Goal: Task Accomplishment & Management: Manage account settings

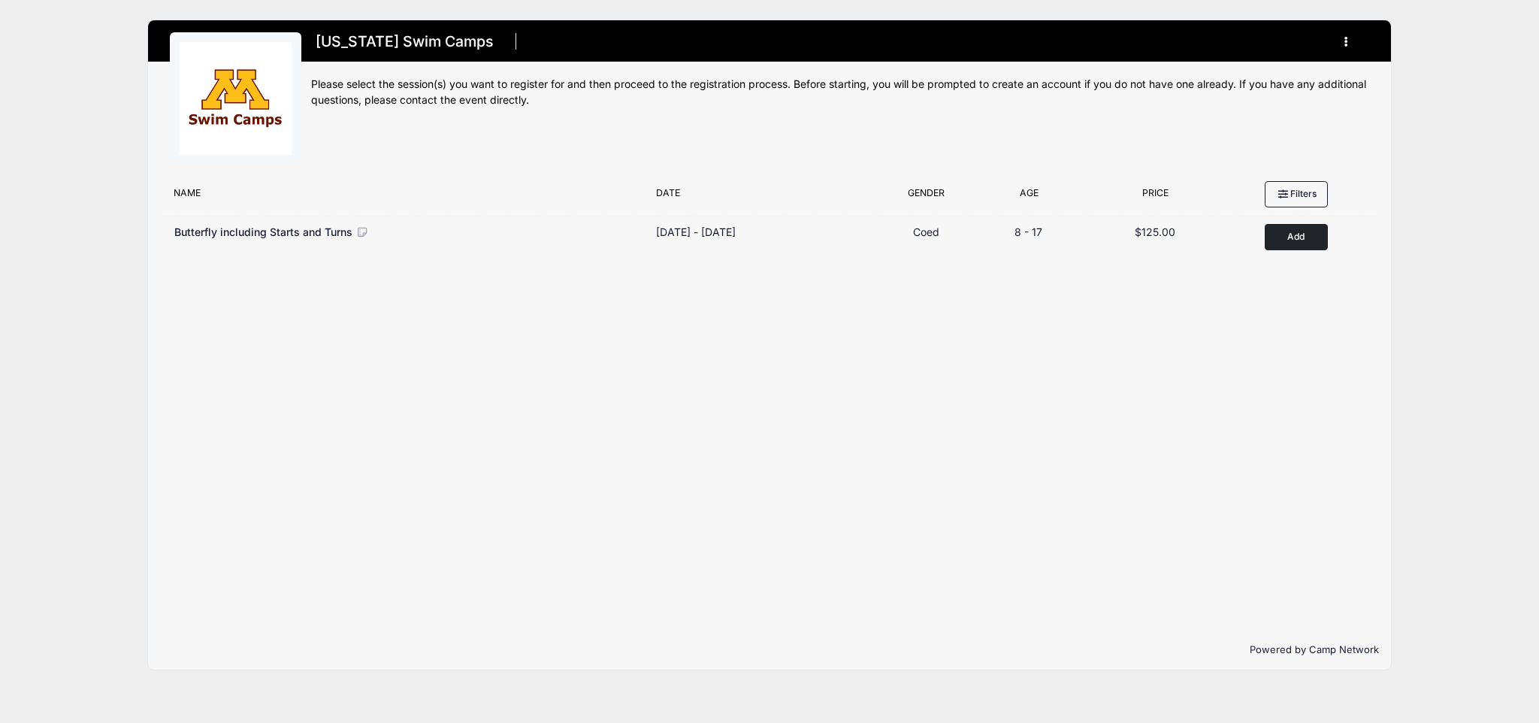
drag, startPoint x: 277, startPoint y: 79, endPoint x: 282, endPoint y: 72, distance: 8.6
click at [277, 78] on img at bounding box center [235, 98] width 113 height 113
click at [379, 41] on h1 "Minnesota Swim Camps" at bounding box center [405, 42] width 188 height 26
click at [1344, 42] on icon "button" at bounding box center [1350, 42] width 12 height 0
click at [1273, 80] on link "My Account" at bounding box center [1276, 79] width 174 height 29
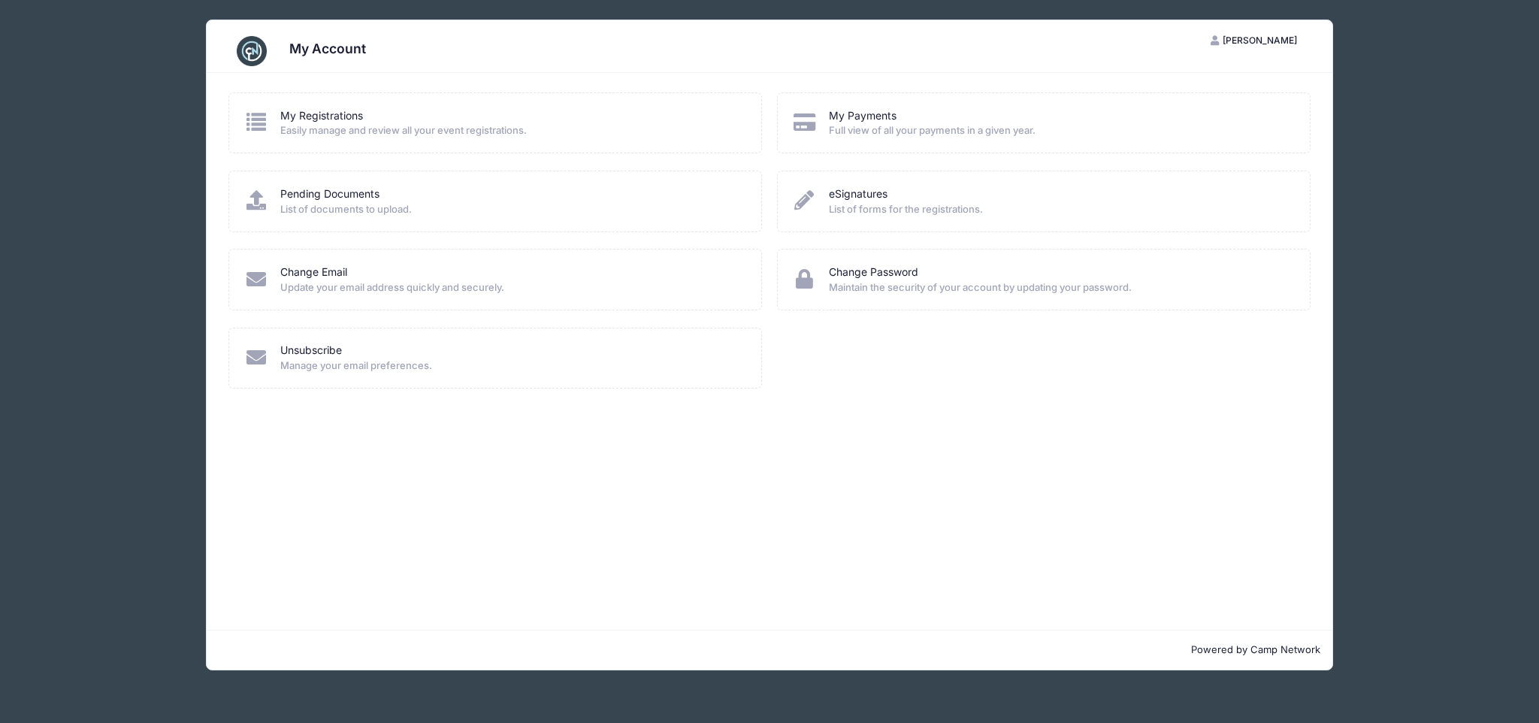
click at [413, 131] on span "Easily manage and review all your event registrations." at bounding box center [510, 130] width 461 height 15
click at [249, 121] on icon at bounding box center [256, 122] width 25 height 20
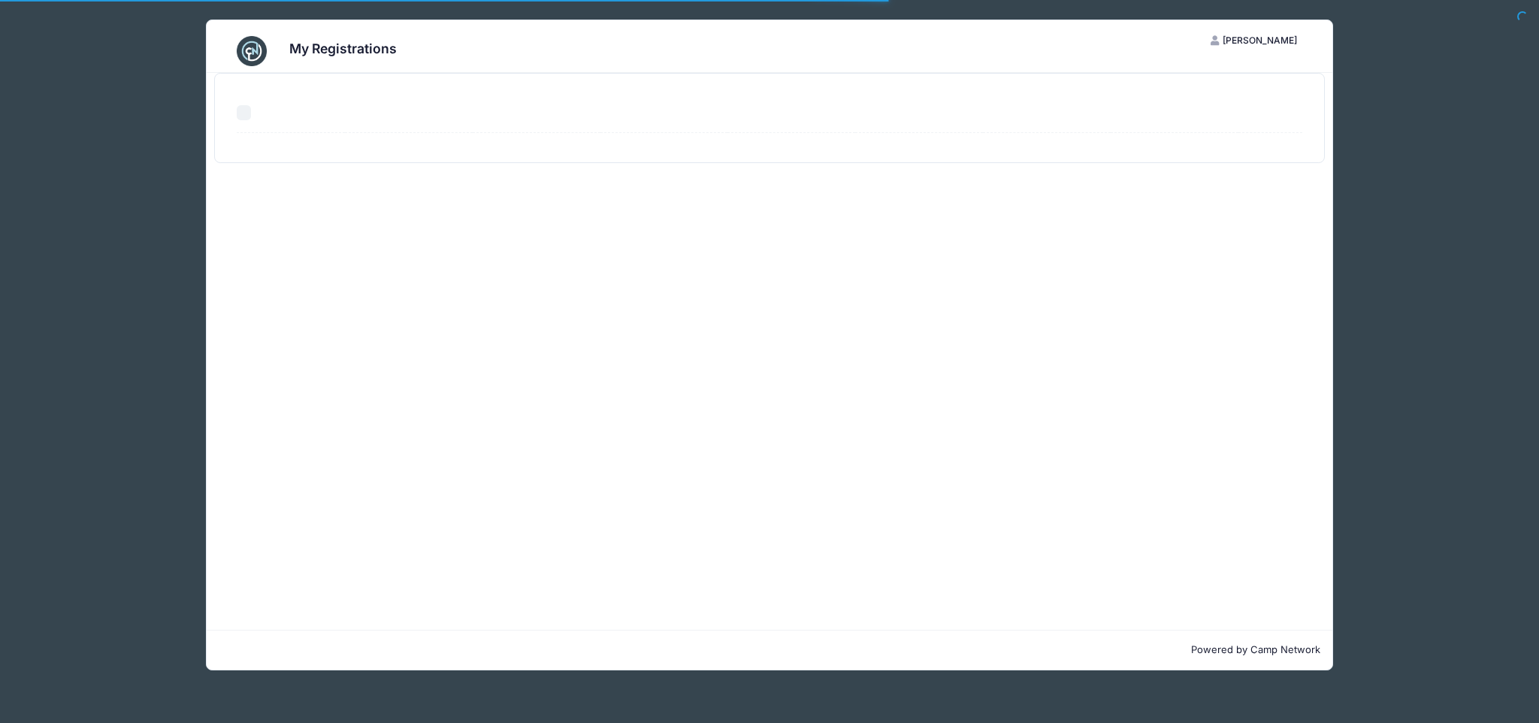
select select "50"
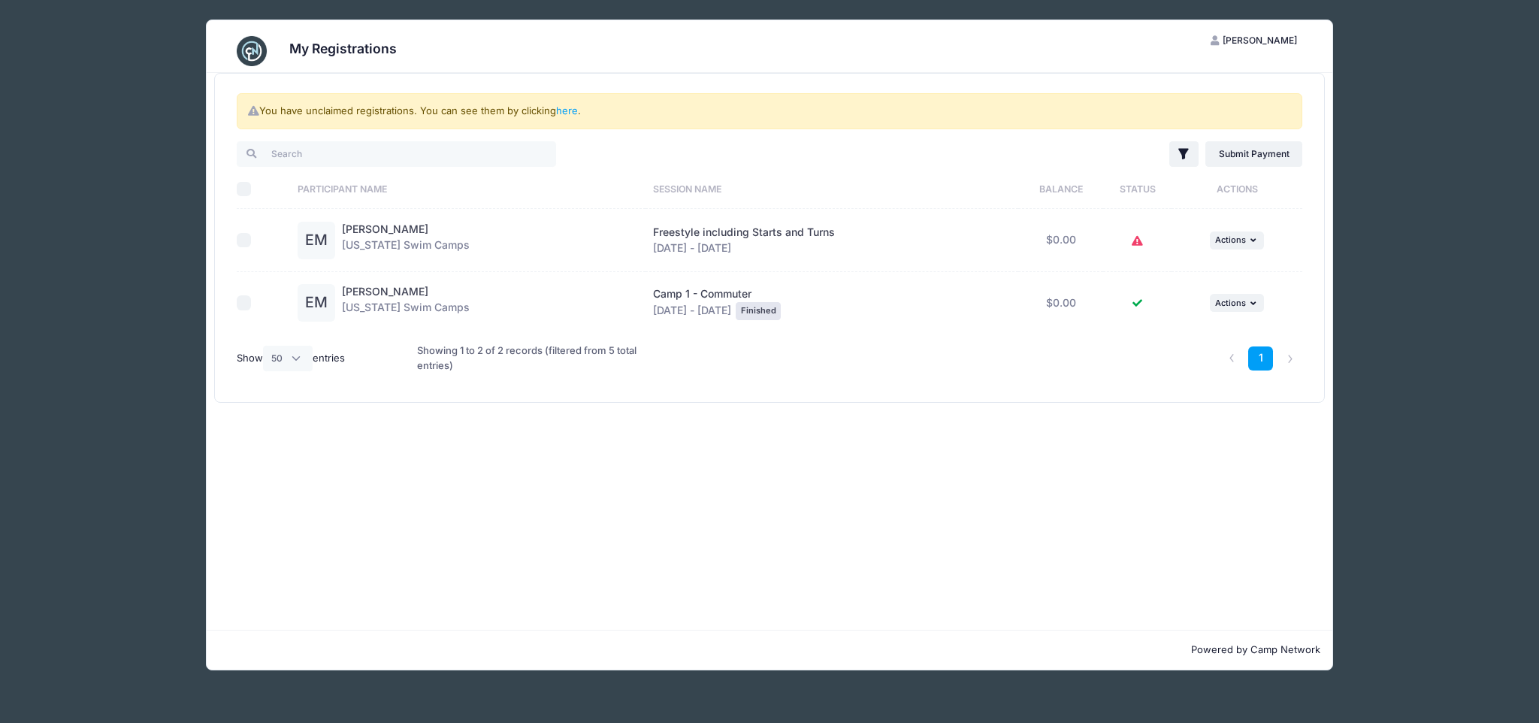
click at [1137, 241] on icon at bounding box center [1137, 241] width 12 height 0
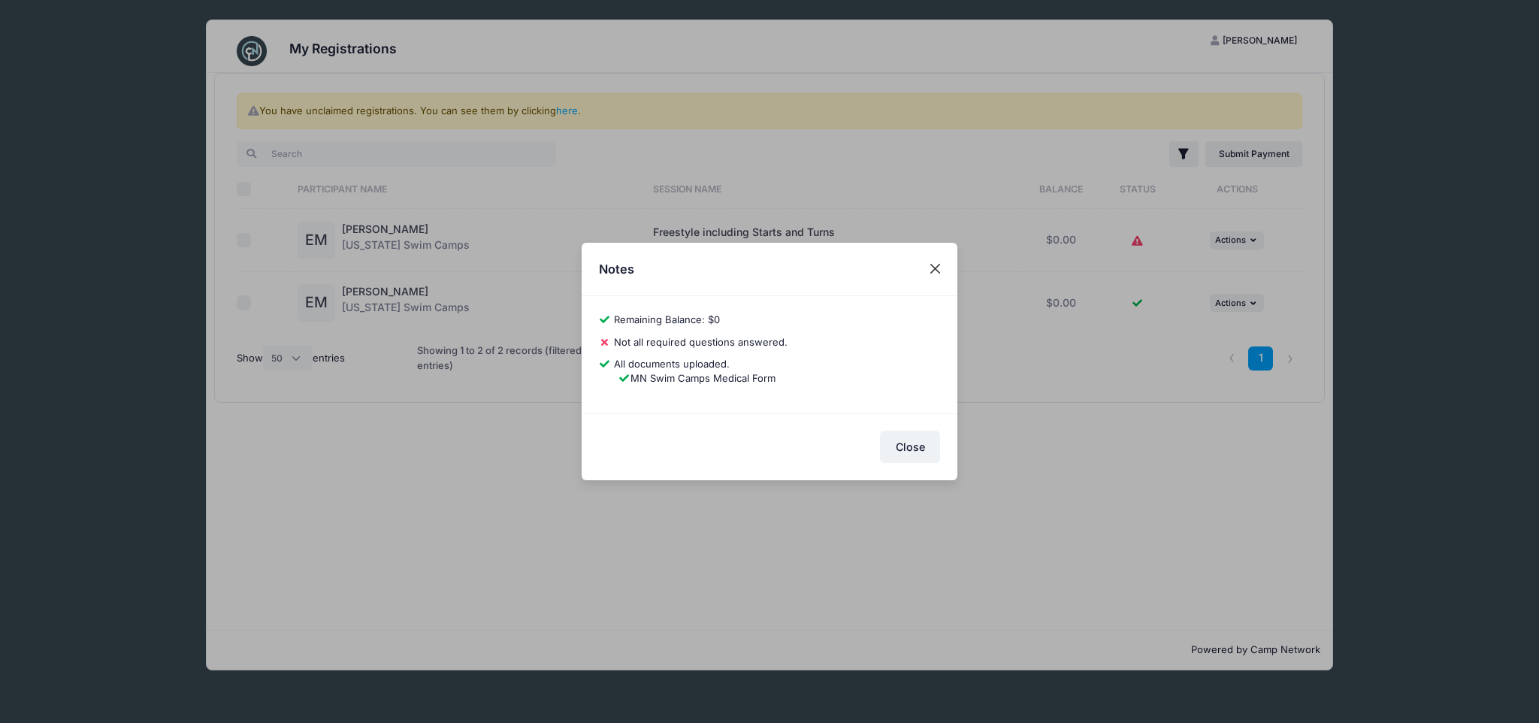
click at [932, 273] on button "Close" at bounding box center [935, 268] width 27 height 27
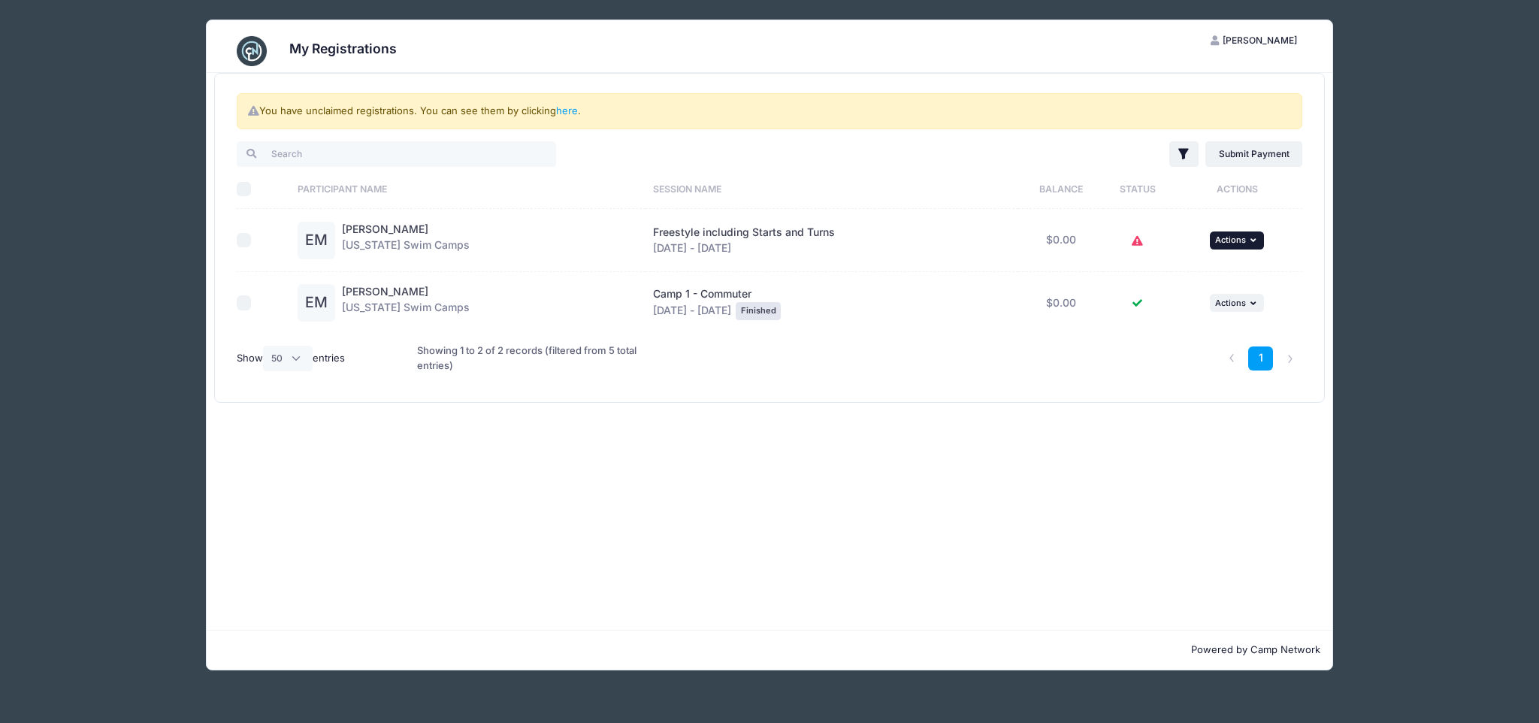
click at [1249, 235] on button "... Actions" at bounding box center [1237, 240] width 54 height 18
click at [1215, 269] on link "View Registration" at bounding box center [1188, 273] width 136 height 29
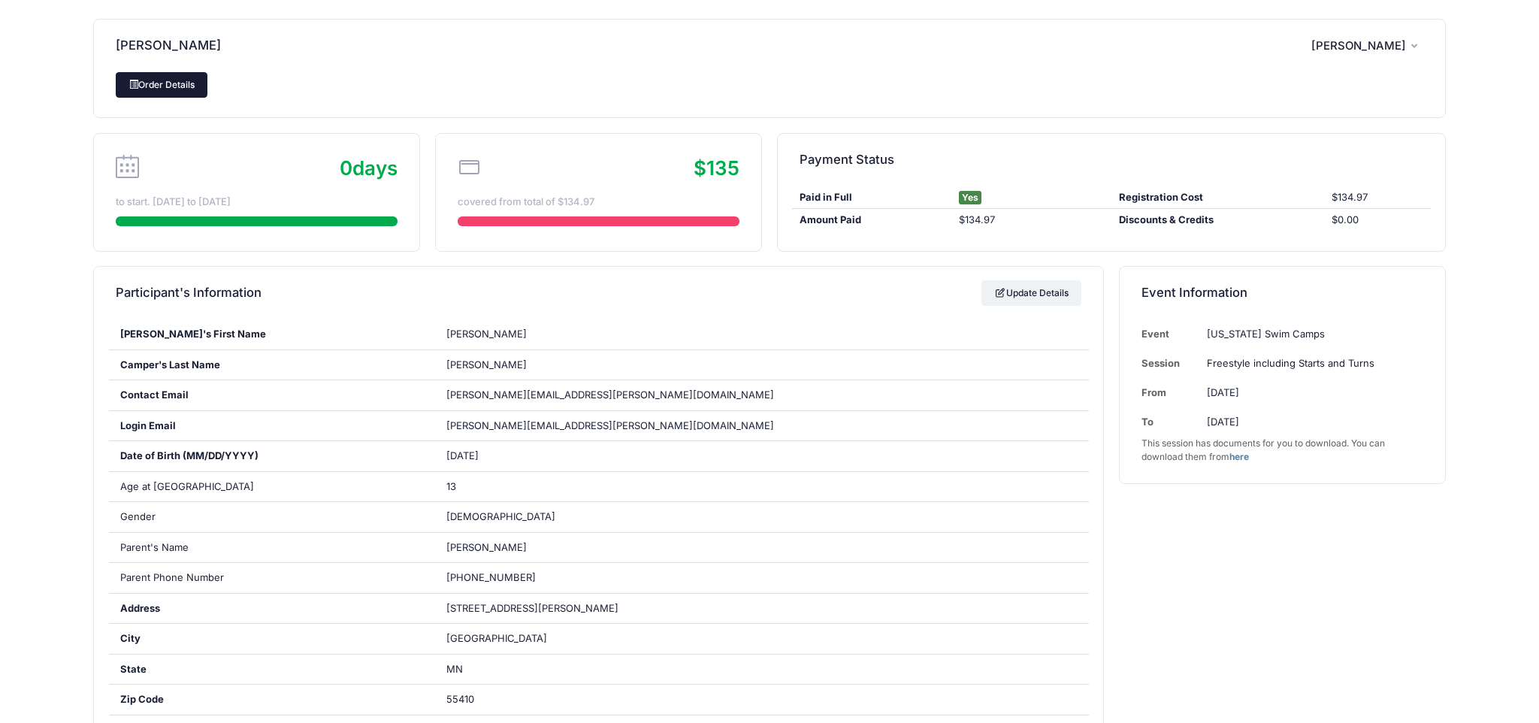
click at [153, 88] on link "Order Details" at bounding box center [162, 85] width 92 height 26
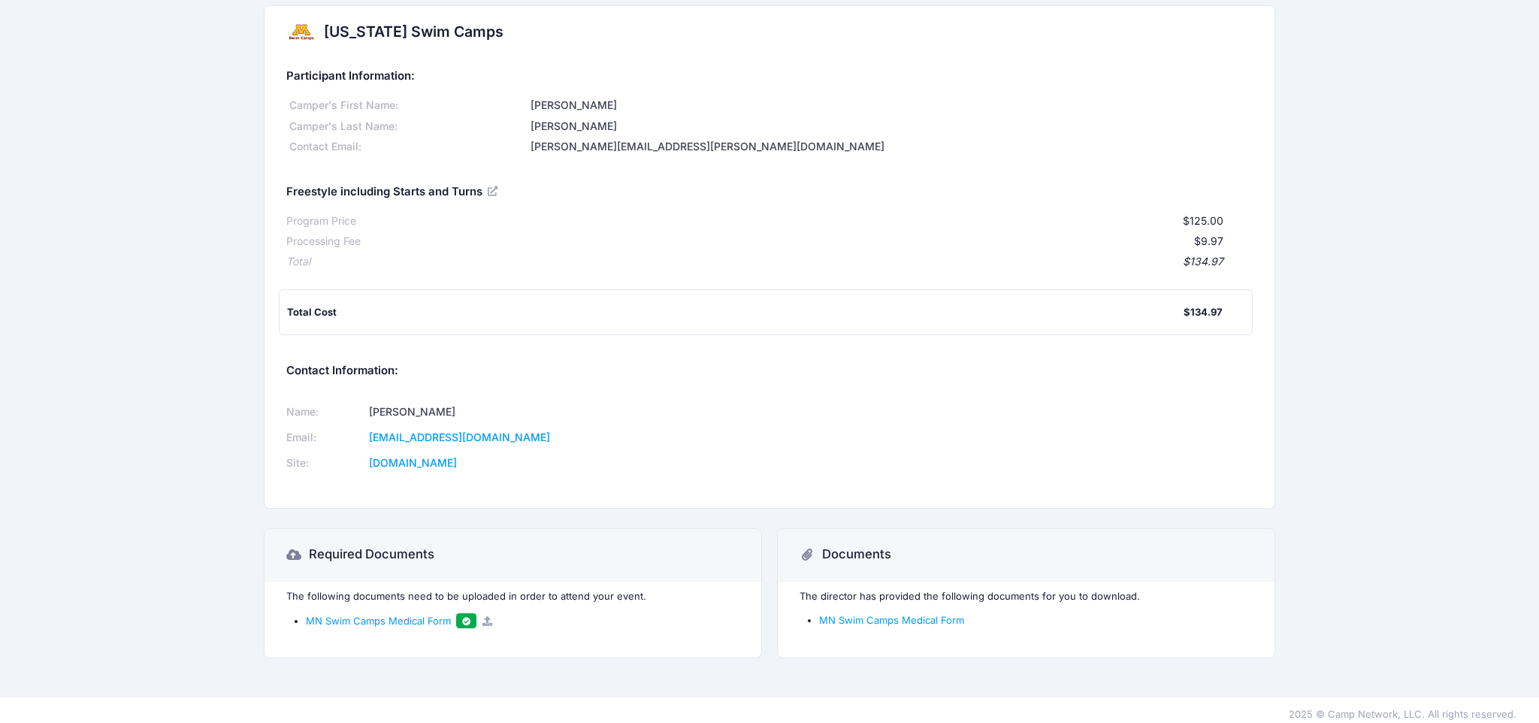
scroll to position [14, 0]
click at [468, 618] on span at bounding box center [466, 622] width 11 height 8
click at [923, 619] on div "The director has provided the following documents for you to download. MN Swim …" at bounding box center [1026, 622] width 497 height 76
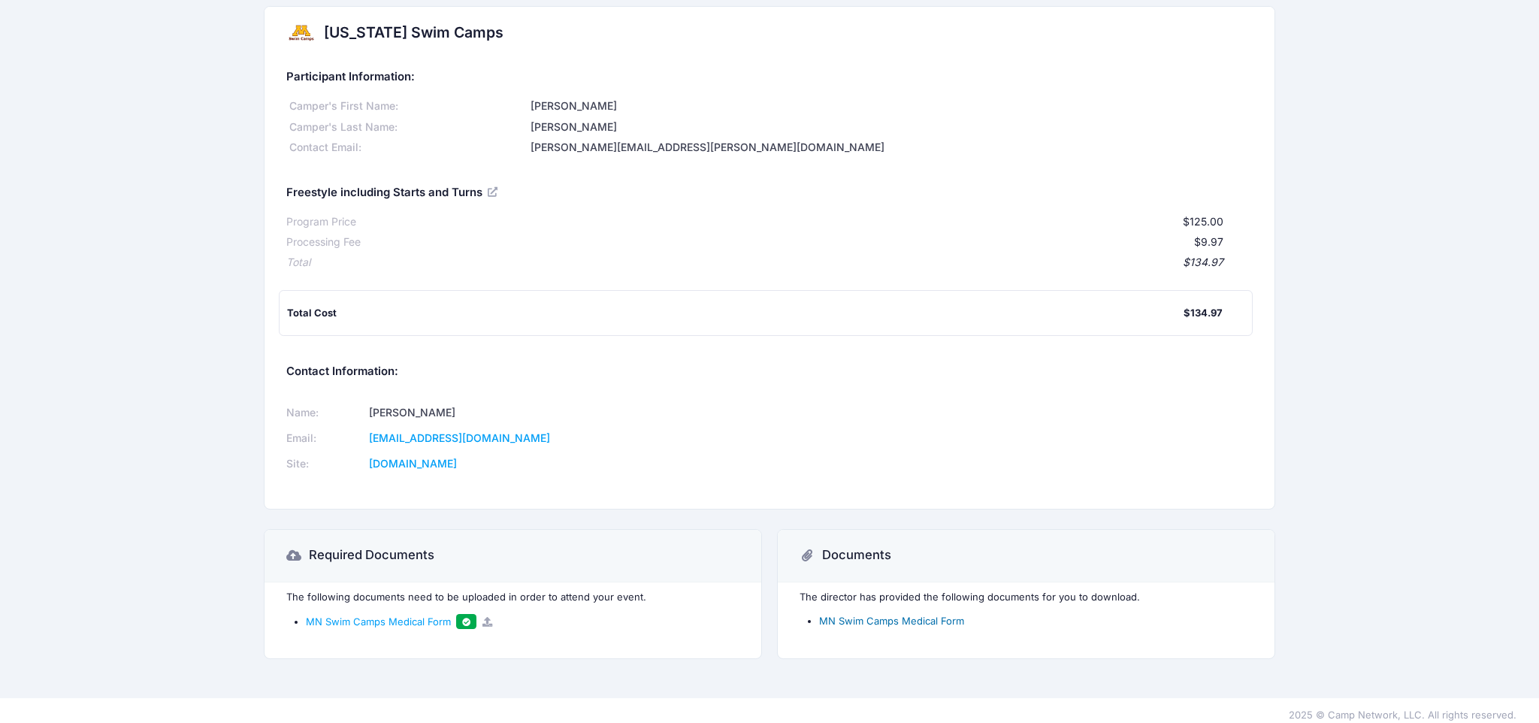
click at [924, 615] on link "MN Swim Camps Medical Form" at bounding box center [891, 621] width 145 height 12
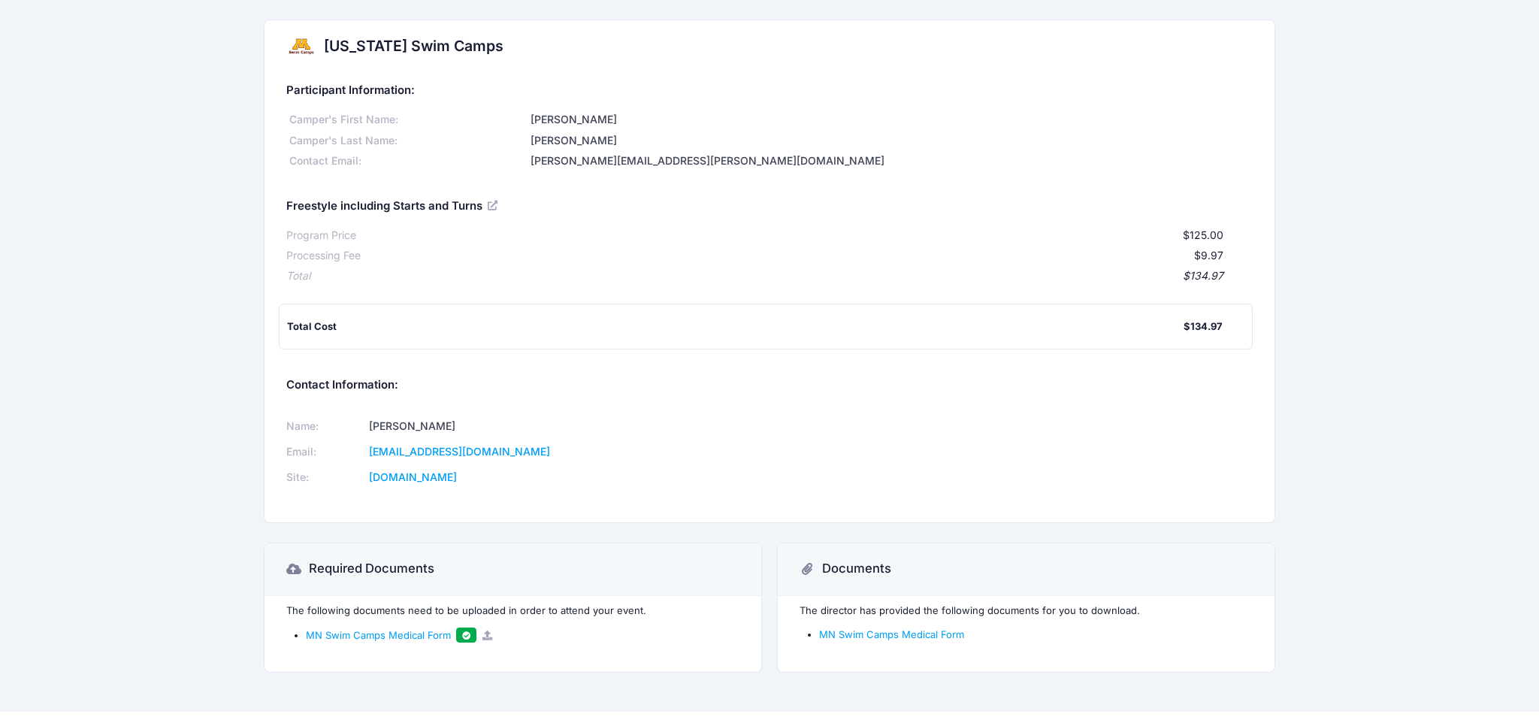
scroll to position [0, 0]
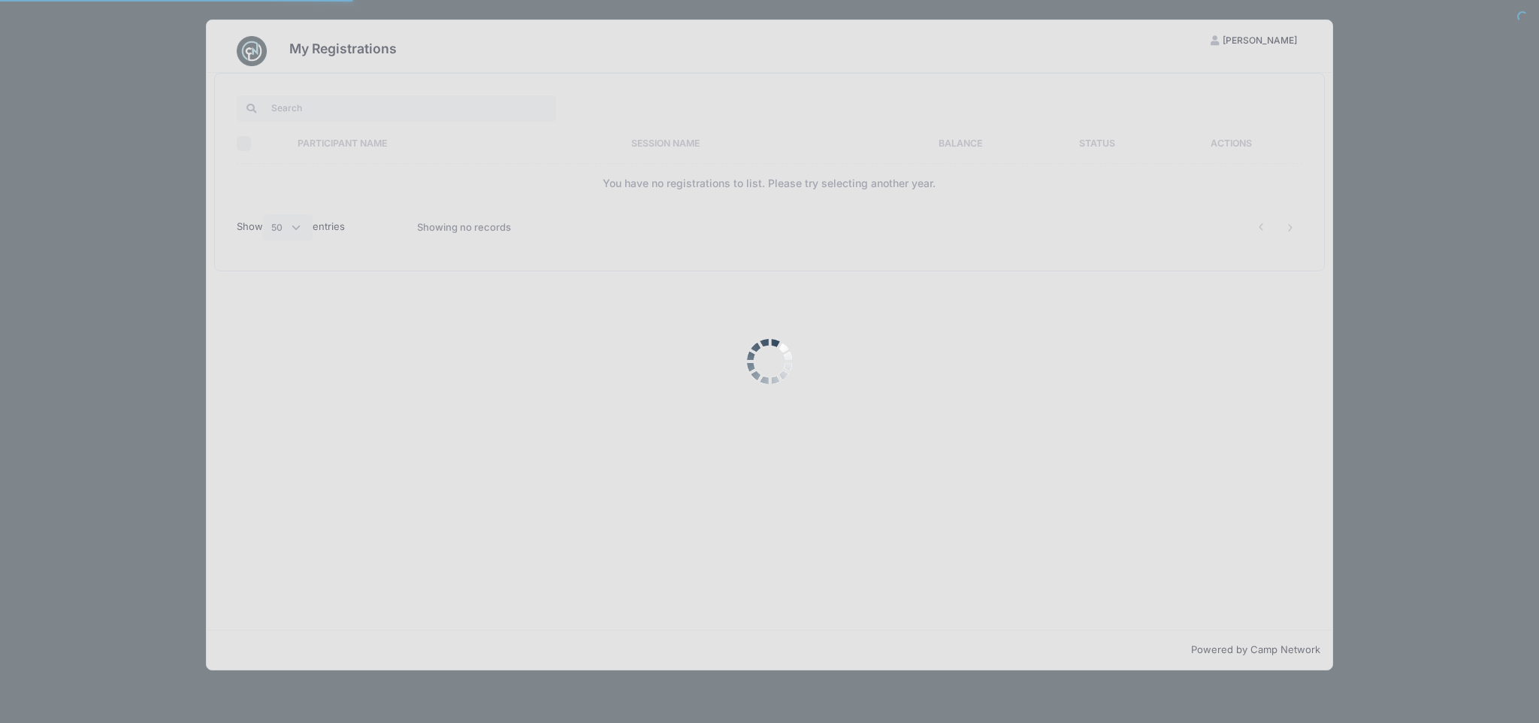
select select "50"
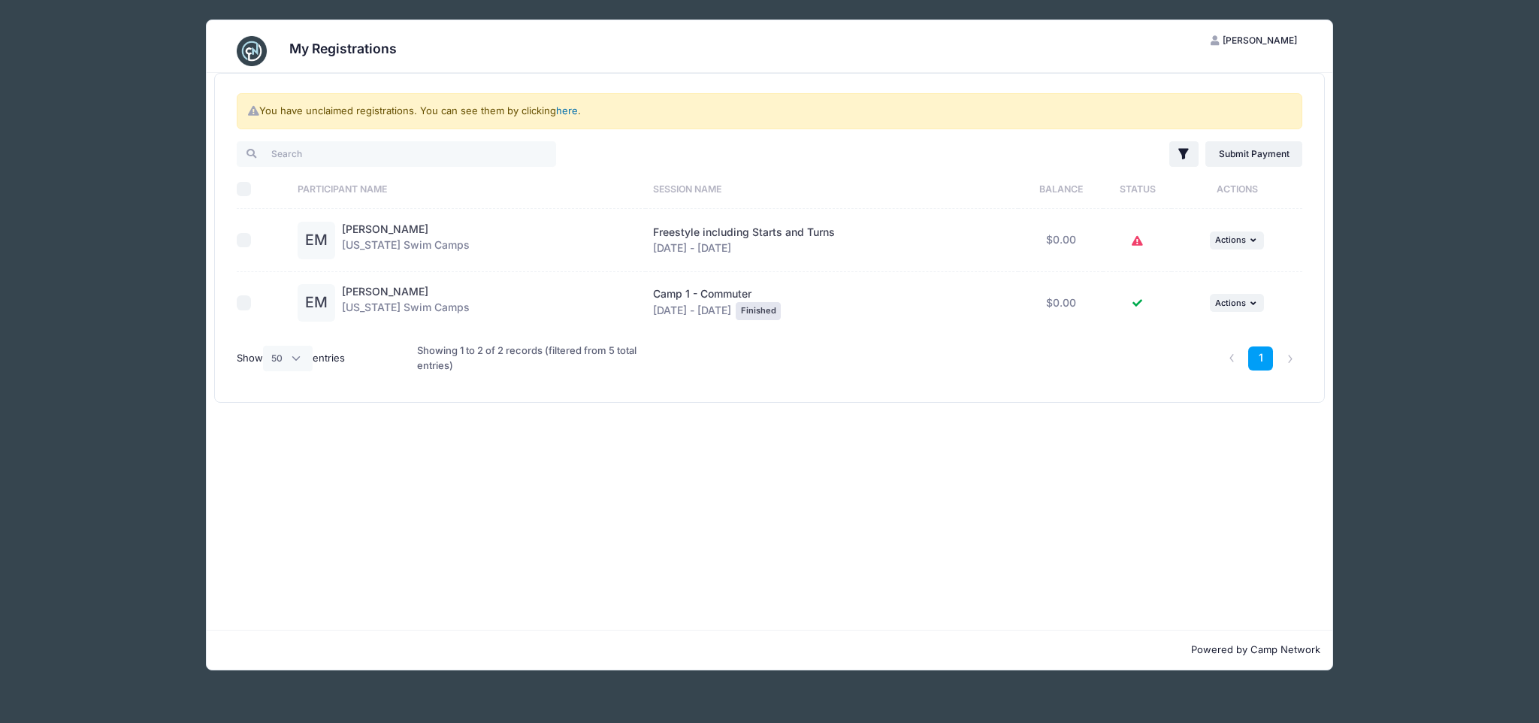
click at [572, 109] on link "here" at bounding box center [567, 110] width 22 height 12
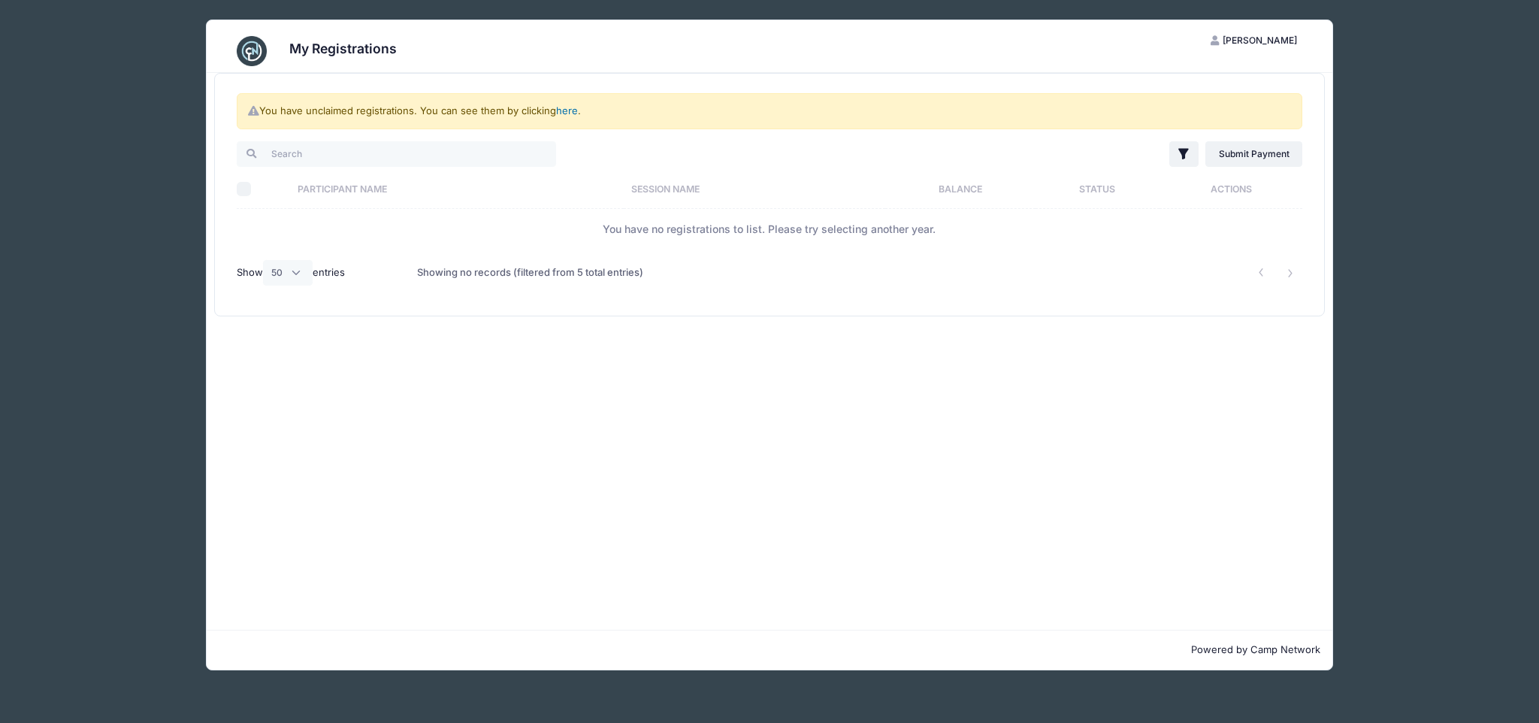
click at [572, 109] on link "here" at bounding box center [567, 110] width 22 height 12
click at [352, 120] on div "You have unclaimed registrations. You can see them by clicking here ." at bounding box center [769, 111] width 1065 height 36
click at [321, 143] on input "search" at bounding box center [396, 154] width 319 height 26
click at [1231, 38] on span "[PERSON_NAME]" at bounding box center [1259, 40] width 74 height 11
click at [1213, 77] on link "My Account" at bounding box center [1217, 77] width 174 height 29
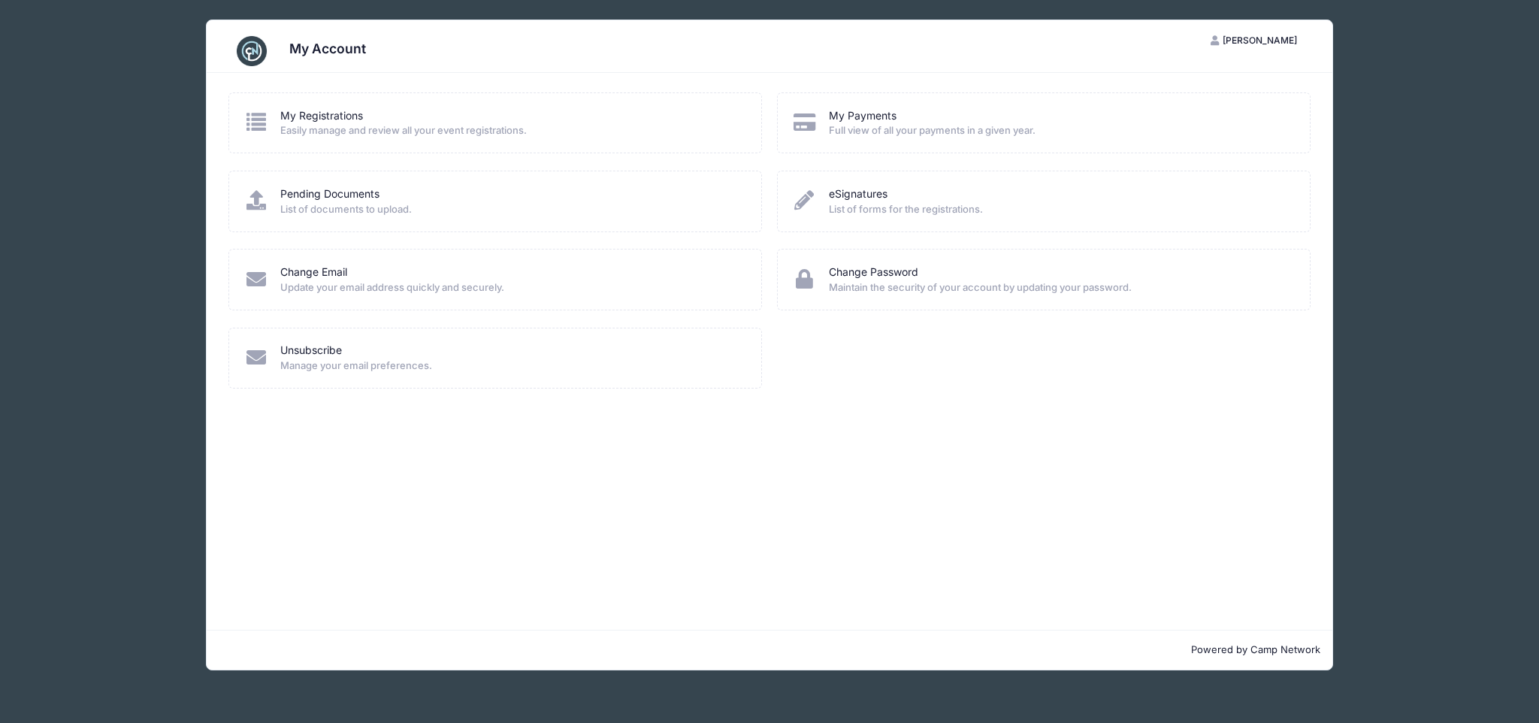
click at [310, 135] on span "Easily manage and review all your event registrations." at bounding box center [510, 130] width 461 height 15
drag, startPoint x: 309, startPoint y: 124, endPoint x: 282, endPoint y: 125, distance: 27.1
click at [309, 124] on span "Easily manage and review all your event registrations." at bounding box center [510, 130] width 461 height 15
click at [249, 125] on icon at bounding box center [256, 122] width 25 height 20
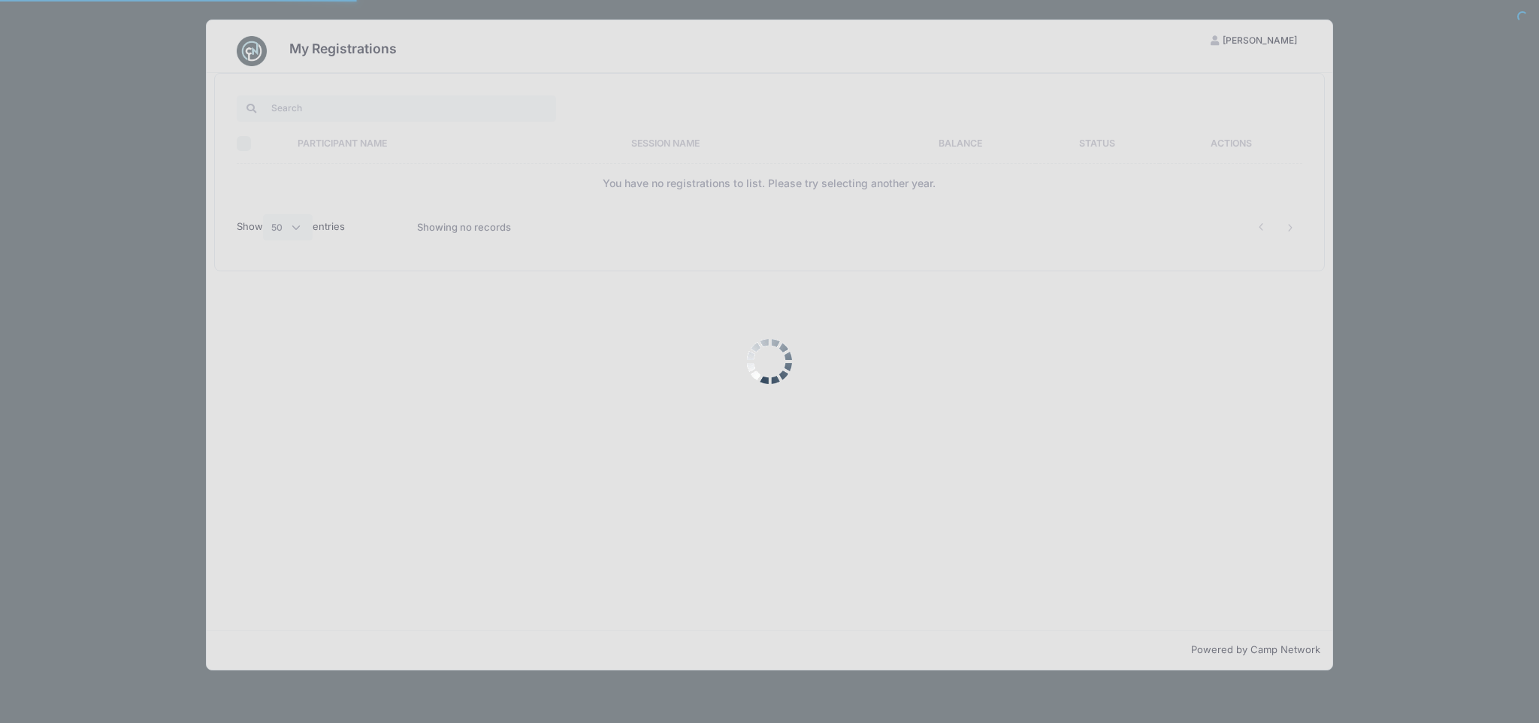
select select "50"
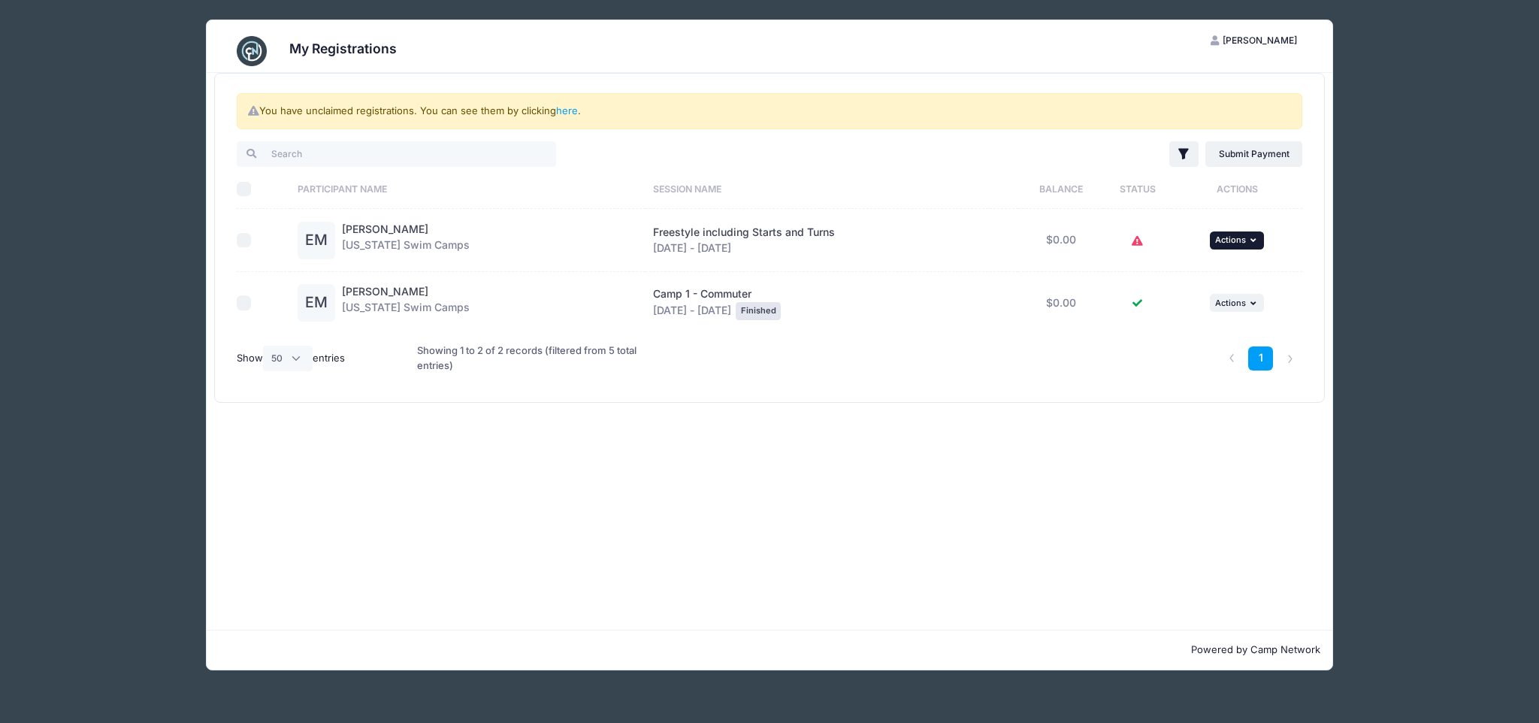
click at [1219, 237] on span "Actions" at bounding box center [1230, 239] width 31 height 11
click at [1209, 273] on link "View Registration" at bounding box center [1188, 273] width 136 height 29
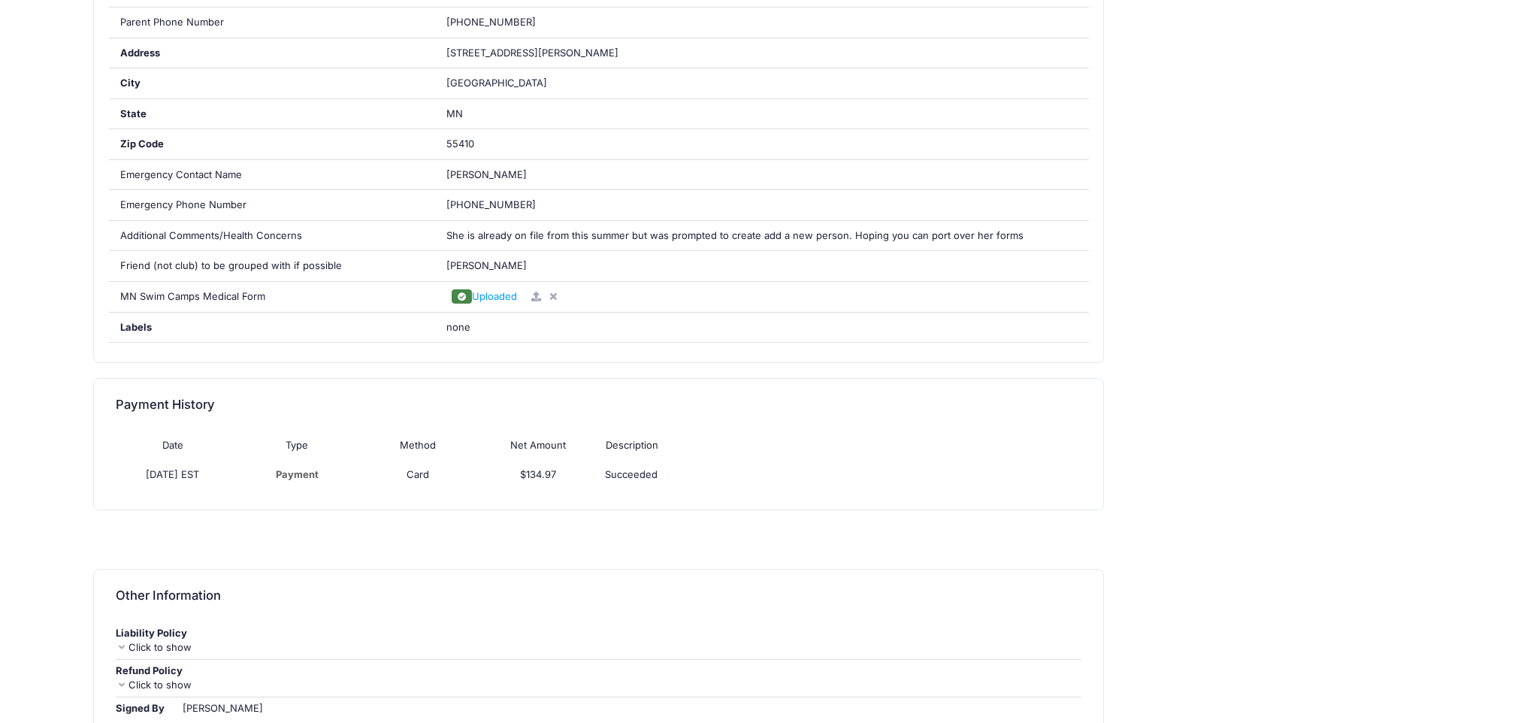
scroll to position [591, 0]
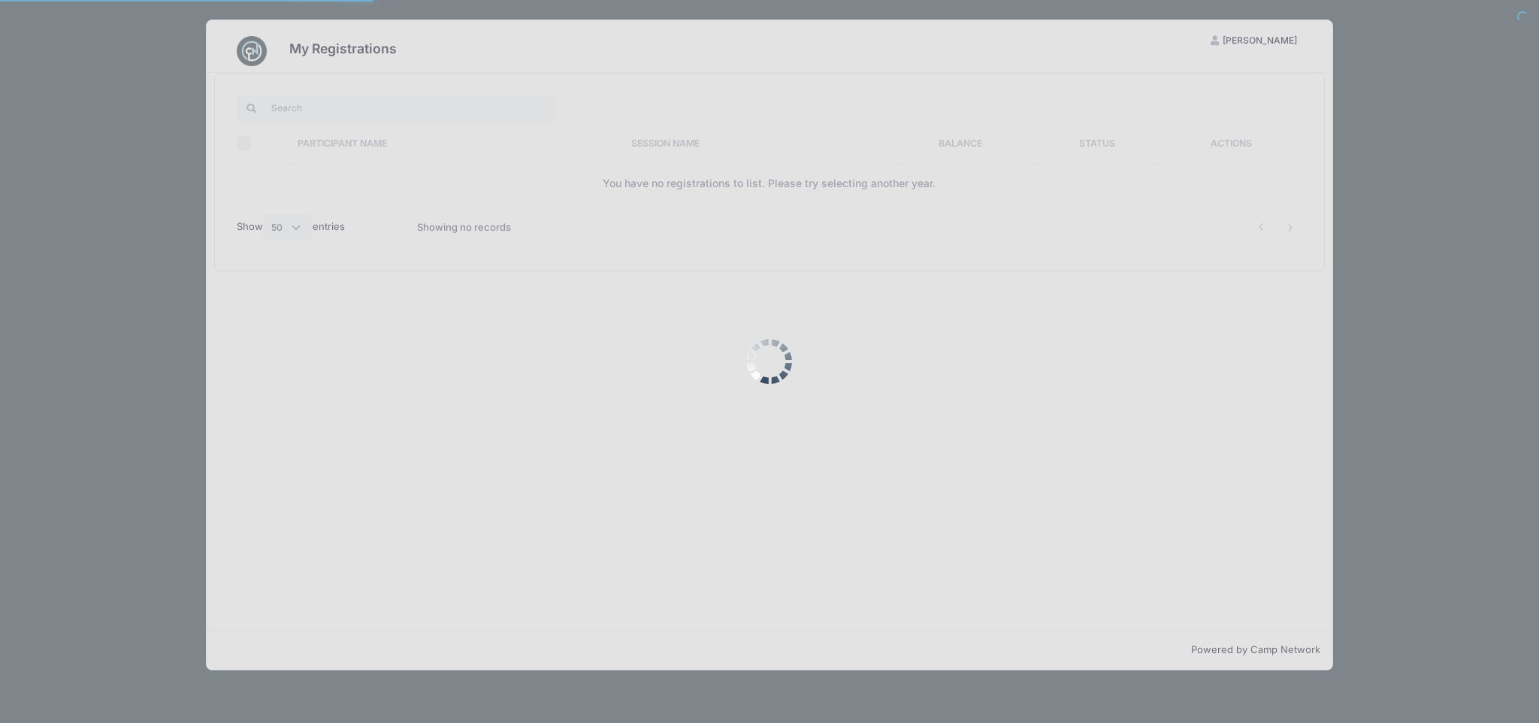
select select "50"
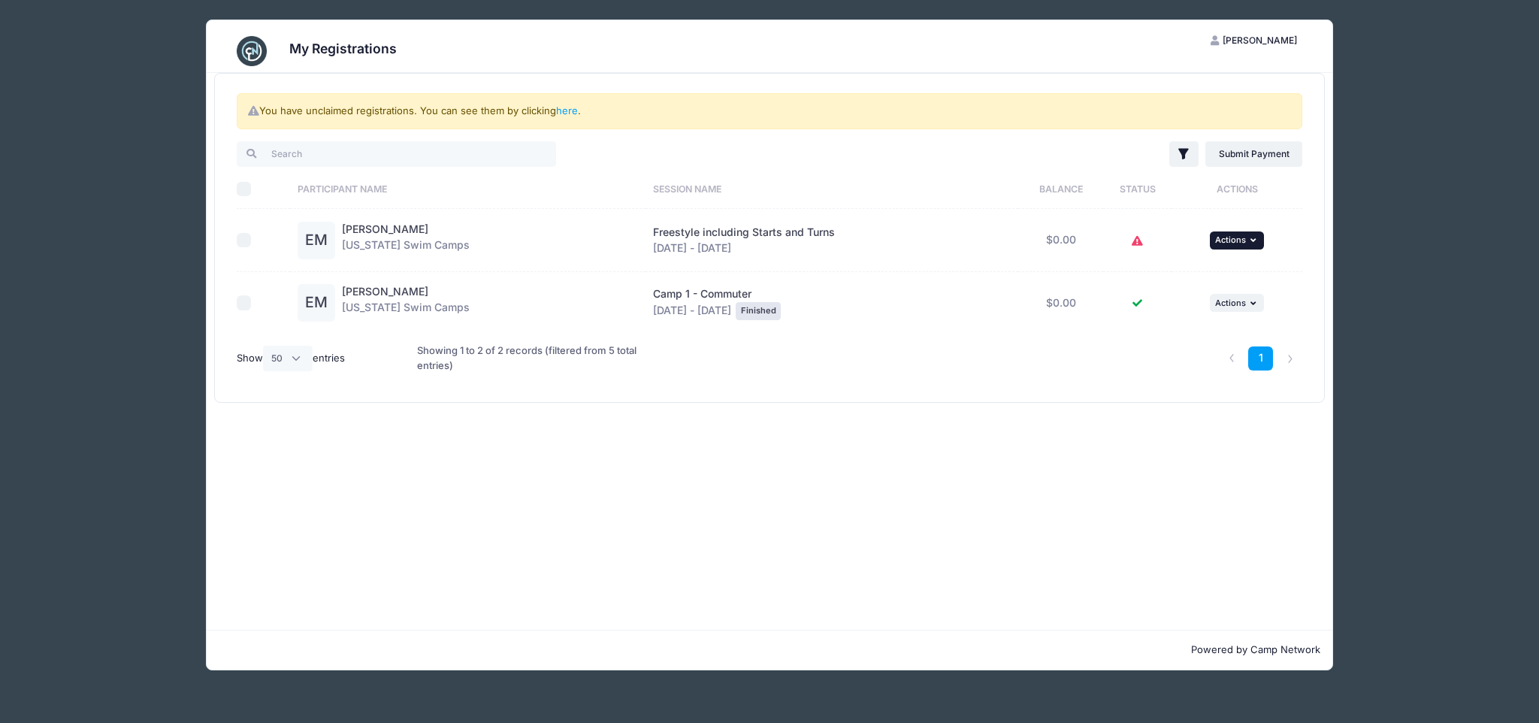
click at [1258, 241] on icon "button" at bounding box center [1254, 240] width 9 height 8
click at [1236, 301] on link "View Attachments" at bounding box center [1188, 302] width 136 height 29
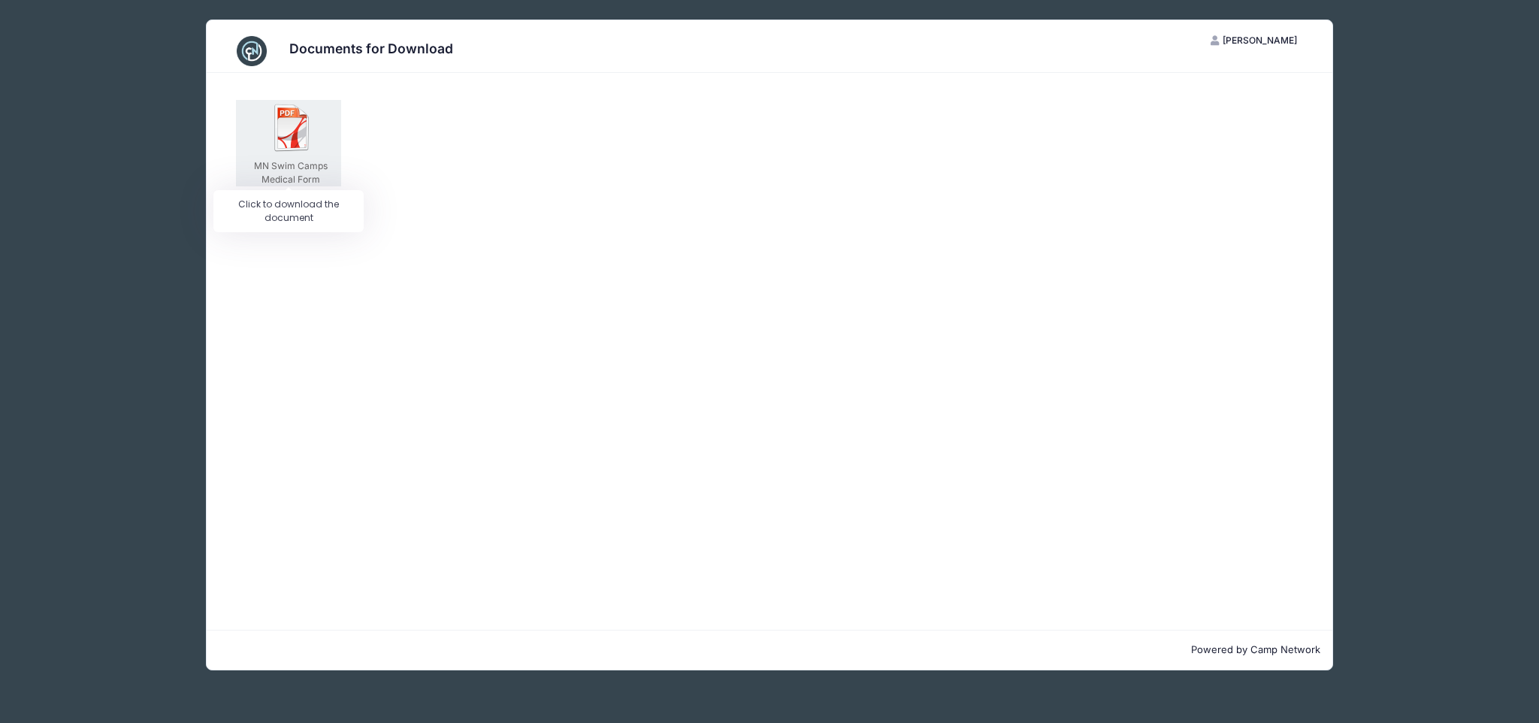
click at [283, 114] on img at bounding box center [292, 128] width 48 height 48
click at [0, 0] on div at bounding box center [0, 0] width 0 height 0
